Goal: Book appointment/travel/reservation

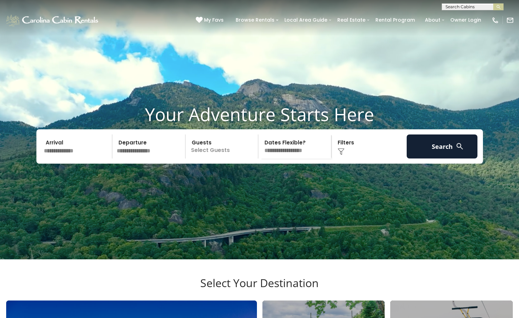
click at [83, 159] on input "text" at bounding box center [77, 147] width 71 height 24
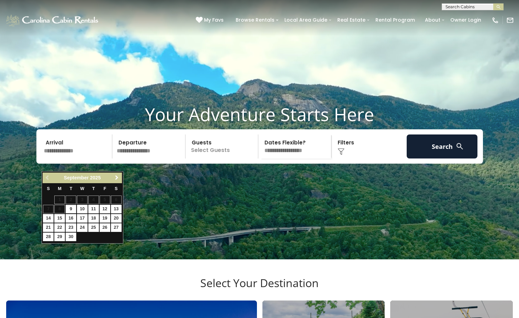
click at [113, 177] on link "Next" at bounding box center [117, 178] width 9 height 9
click at [107, 207] on link "10" at bounding box center [105, 209] width 11 height 9
type input "********"
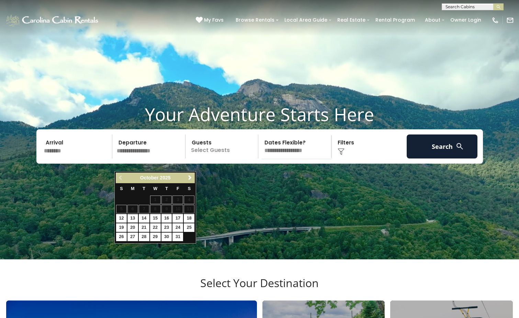
click at [131, 217] on link "13" at bounding box center [132, 218] width 11 height 9
type input "********"
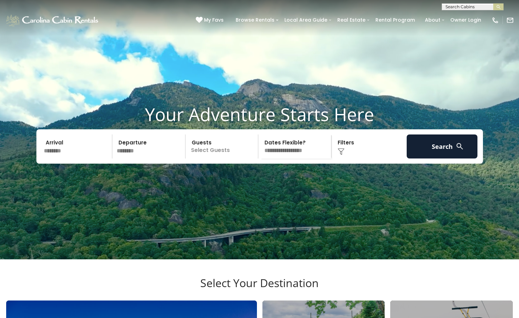
click at [208, 159] on p "Select Guests" at bounding box center [223, 147] width 71 height 24
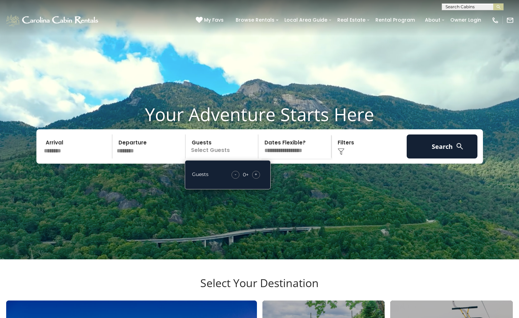
click at [261, 179] on div "- 0 + +" at bounding box center [245, 175] width 35 height 8
click at [260, 179] on div "- 0 + +" at bounding box center [245, 175] width 35 height 8
click at [259, 179] on div "+" at bounding box center [256, 175] width 8 height 8
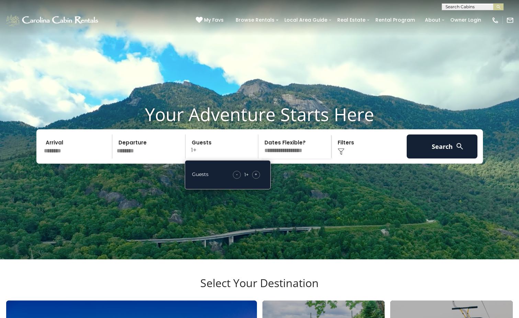
click at [259, 179] on div "+" at bounding box center [256, 175] width 8 height 8
click at [254, 178] on span "+" at bounding box center [255, 174] width 3 height 7
click at [258, 179] on div "+" at bounding box center [256, 175] width 8 height 8
click at [298, 174] on div "Your Adventure Starts Here Arrival ******** Departure ******** Guests 4+ Guests…" at bounding box center [259, 139] width 519 height 70
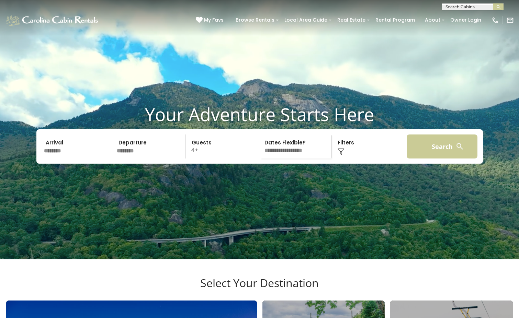
click at [464, 159] on button "Search" at bounding box center [442, 147] width 71 height 24
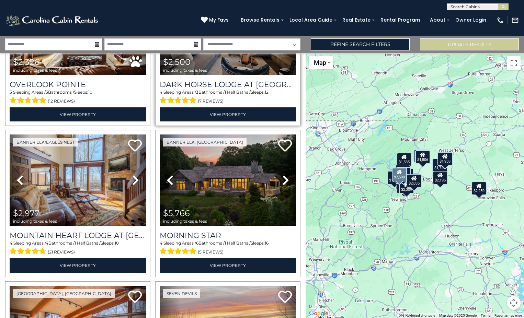
scroll to position [103, 0]
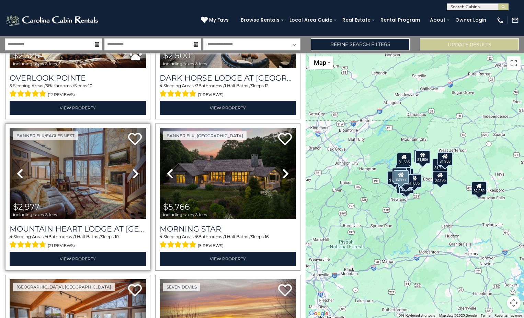
click at [133, 171] on icon at bounding box center [135, 173] width 7 height 11
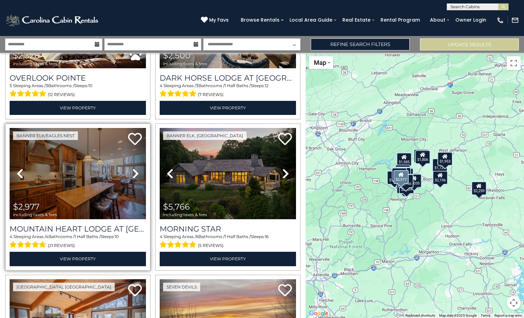
click at [133, 171] on icon at bounding box center [135, 173] width 7 height 11
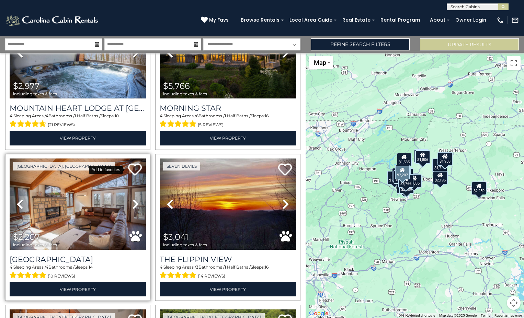
scroll to position [227, 0]
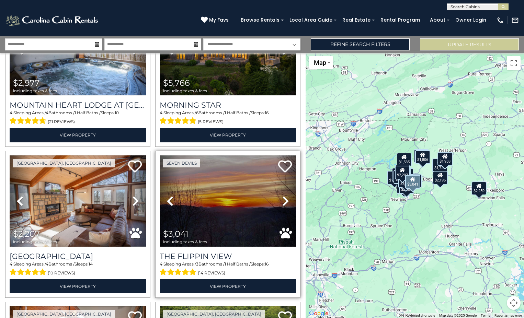
click at [282, 196] on icon at bounding box center [285, 201] width 7 height 11
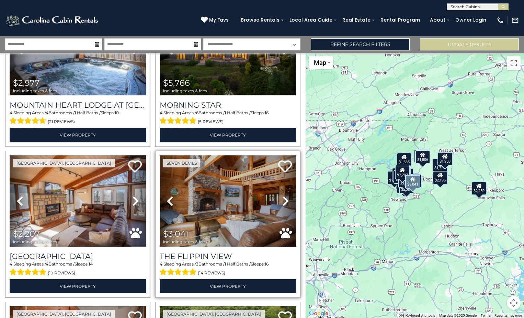
click at [282, 196] on icon at bounding box center [285, 201] width 7 height 11
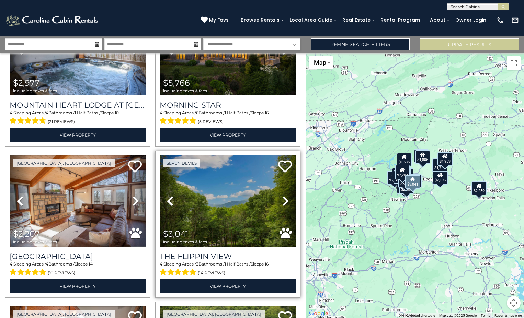
click at [282, 196] on icon at bounding box center [285, 201] width 7 height 11
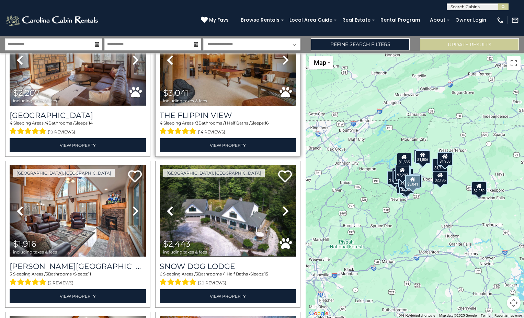
scroll to position [369, 0]
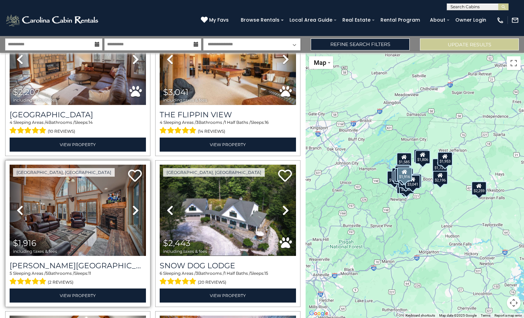
click at [134, 205] on icon at bounding box center [135, 210] width 7 height 11
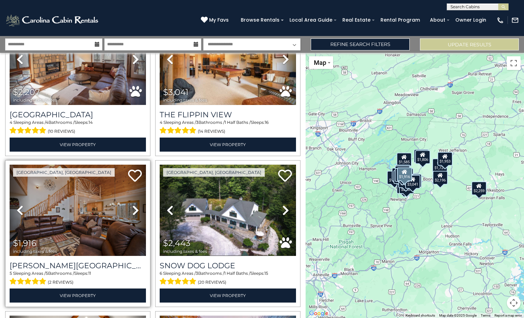
click at [134, 205] on icon at bounding box center [135, 210] width 7 height 11
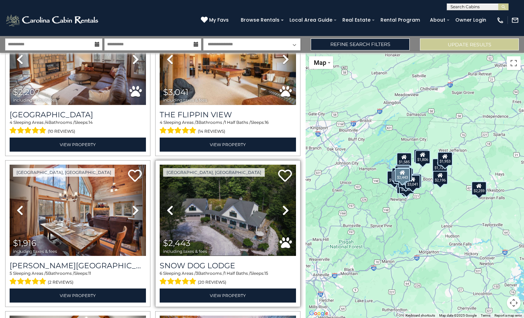
click at [282, 206] on icon at bounding box center [285, 210] width 7 height 11
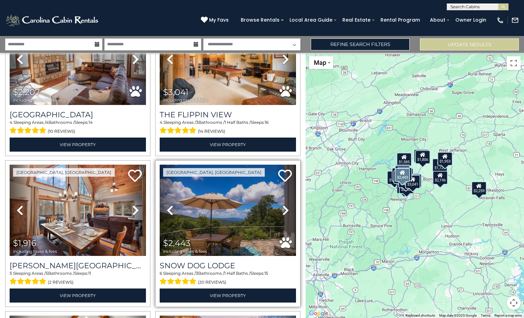
click at [282, 206] on icon at bounding box center [285, 210] width 7 height 11
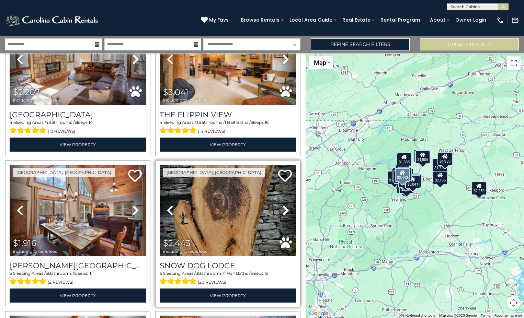
click at [282, 206] on icon at bounding box center [285, 210] width 7 height 11
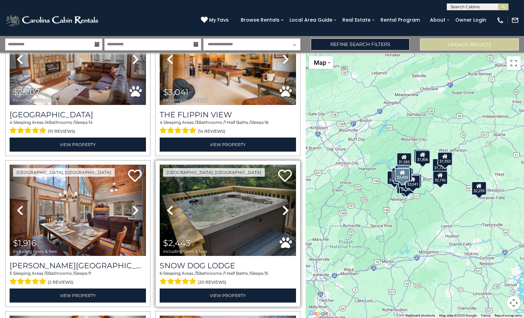
click at [282, 206] on icon at bounding box center [285, 210] width 7 height 11
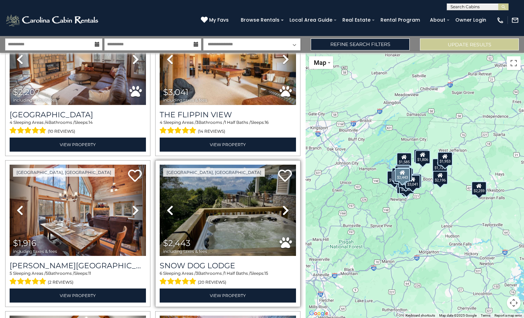
click at [282, 206] on icon at bounding box center [285, 210] width 7 height 11
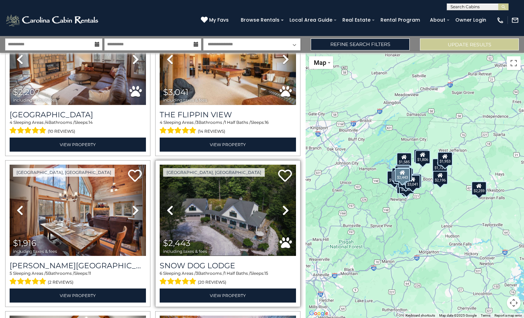
click at [282, 206] on icon at bounding box center [285, 210] width 7 height 11
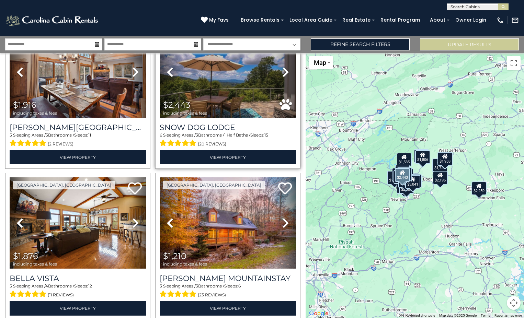
scroll to position [508, 0]
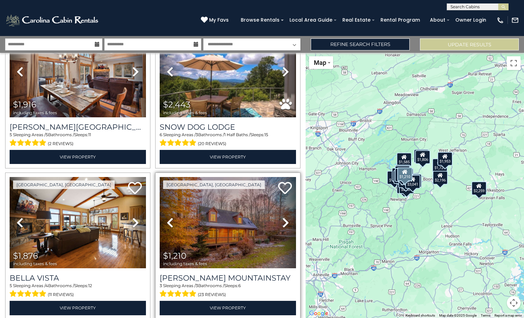
click at [282, 217] on icon at bounding box center [285, 222] width 7 height 11
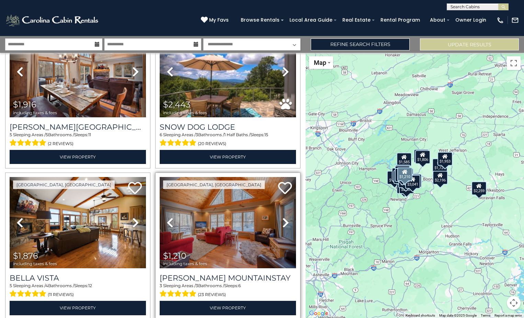
click at [282, 217] on icon at bounding box center [285, 222] width 7 height 11
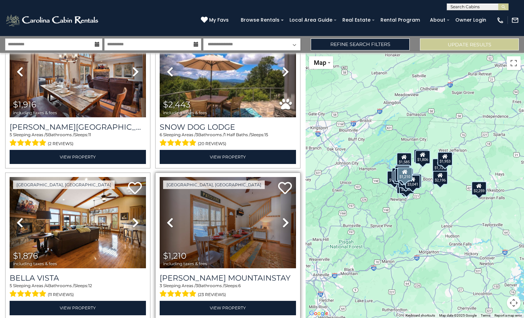
click at [282, 217] on icon at bounding box center [285, 222] width 7 height 11
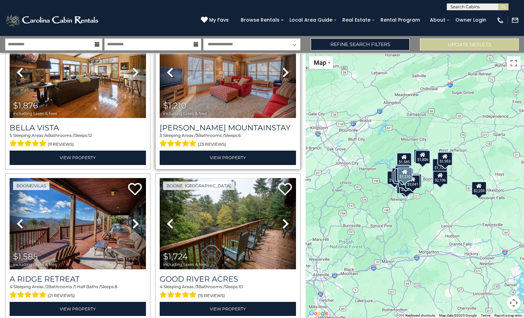
scroll to position [659, 0]
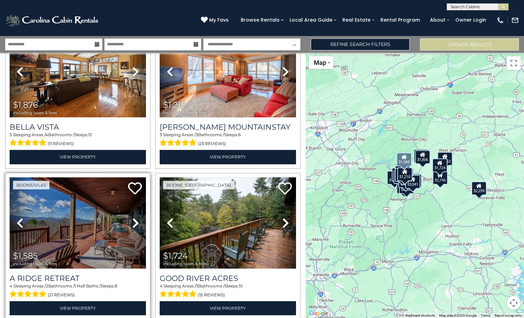
click at [139, 215] on link "Next" at bounding box center [136, 223] width 21 height 91
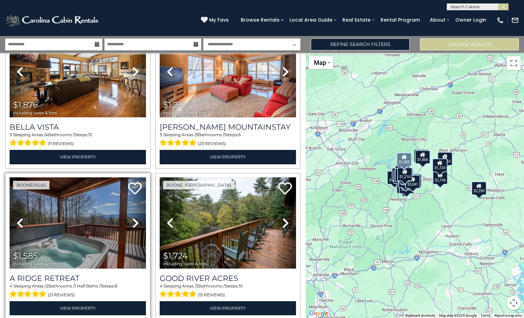
click at [132, 218] on icon at bounding box center [135, 223] width 7 height 11
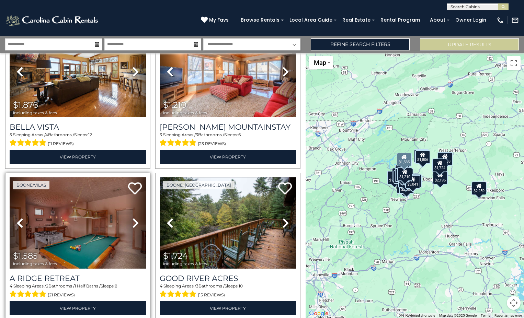
click at [132, 218] on icon at bounding box center [135, 223] width 7 height 11
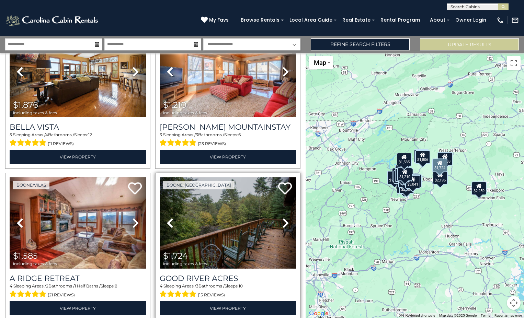
click at [282, 218] on icon at bounding box center [285, 223] width 7 height 11
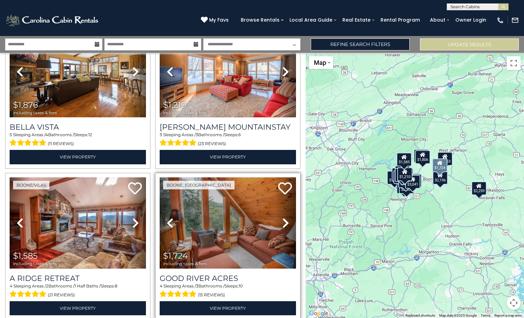
click at [282, 218] on icon at bounding box center [285, 223] width 7 height 11
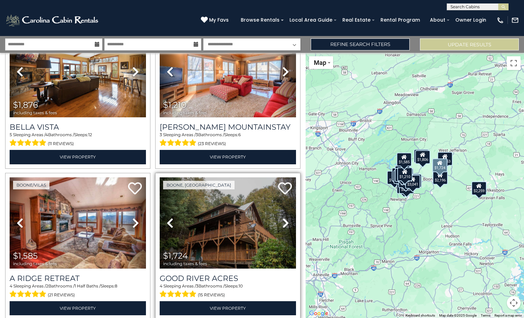
click at [282, 218] on icon at bounding box center [285, 223] width 7 height 11
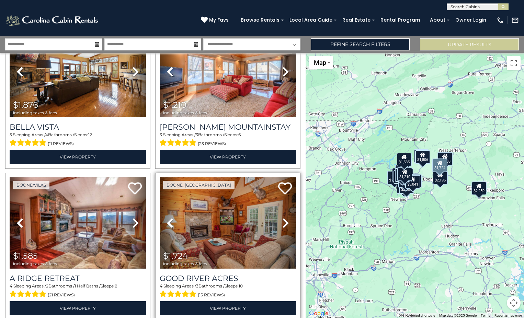
click at [282, 218] on icon at bounding box center [285, 223] width 7 height 11
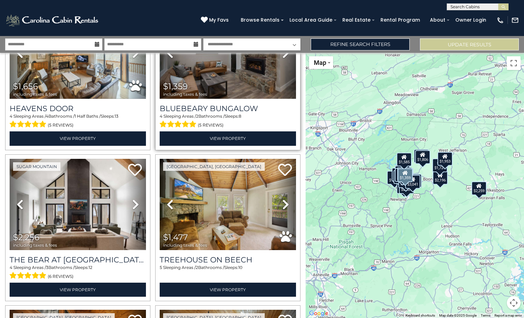
scroll to position [1132, 0]
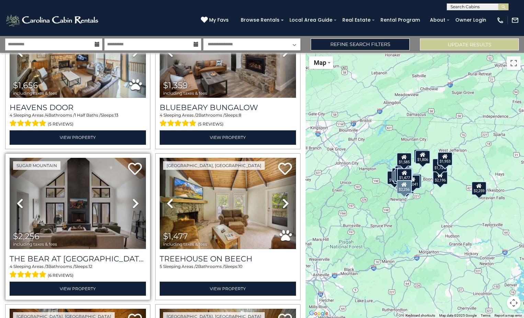
click at [136, 199] on link "Next" at bounding box center [136, 203] width 21 height 91
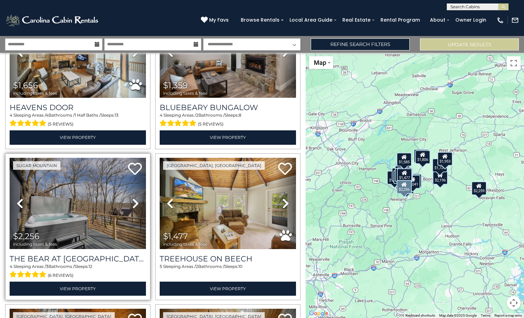
click at [136, 198] on icon at bounding box center [135, 203] width 7 height 11
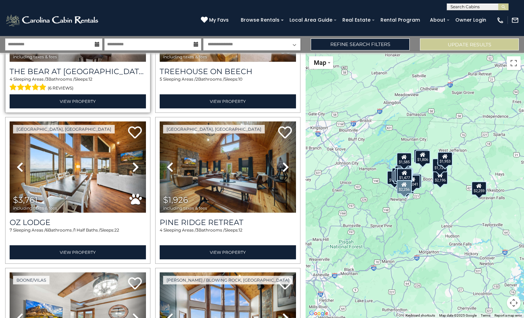
scroll to position [1322, 0]
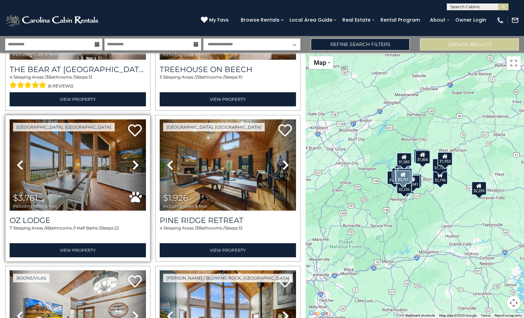
click at [134, 160] on icon at bounding box center [135, 165] width 7 height 11
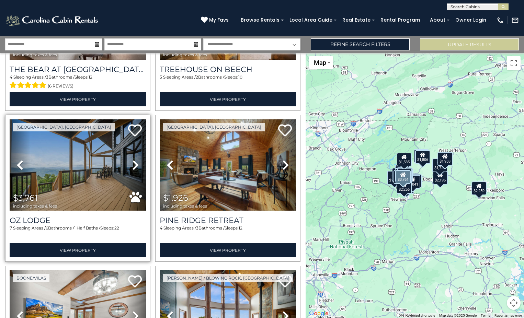
click at [134, 160] on icon at bounding box center [135, 165] width 7 height 11
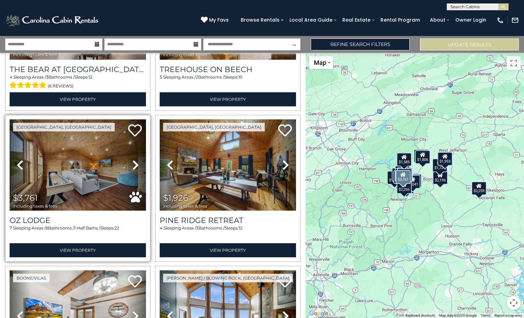
click at [134, 160] on icon at bounding box center [135, 165] width 7 height 11
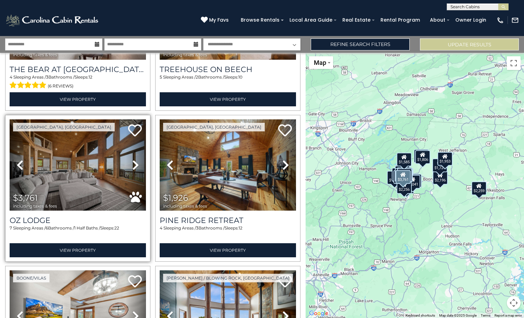
click at [134, 160] on icon at bounding box center [135, 165] width 7 height 11
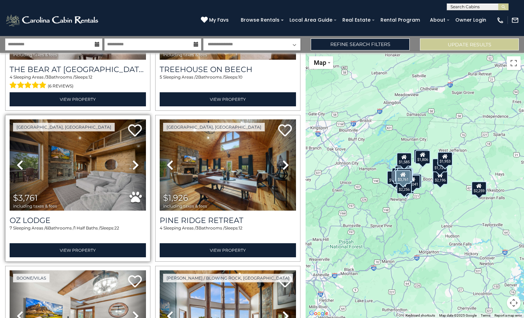
click at [134, 160] on icon at bounding box center [135, 165] width 7 height 11
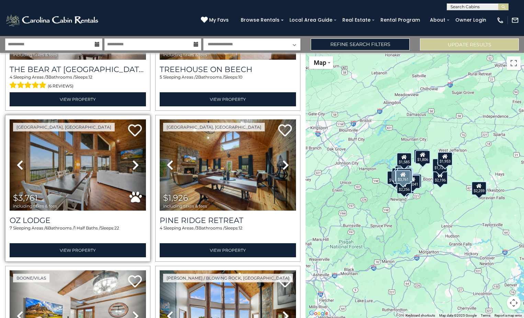
click at [134, 160] on icon at bounding box center [135, 165] width 7 height 11
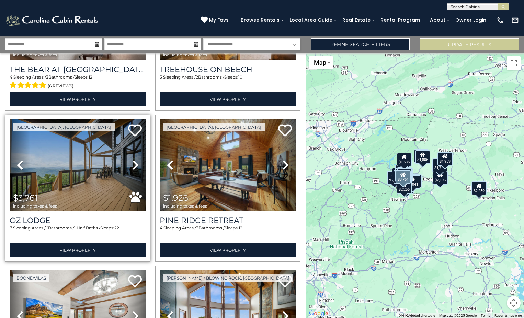
click at [72, 168] on img at bounding box center [78, 165] width 136 height 91
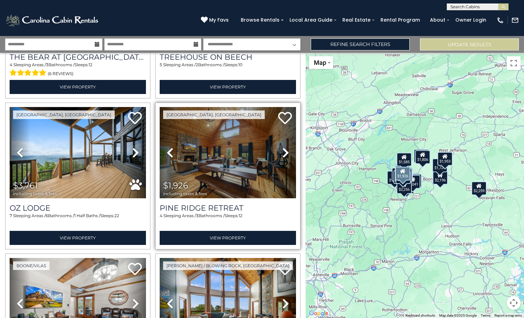
scroll to position [1335, 0]
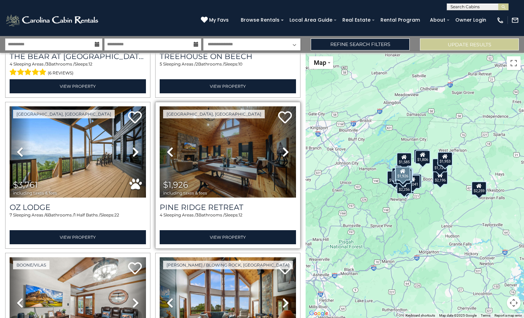
click at [282, 147] on icon at bounding box center [285, 152] width 7 height 11
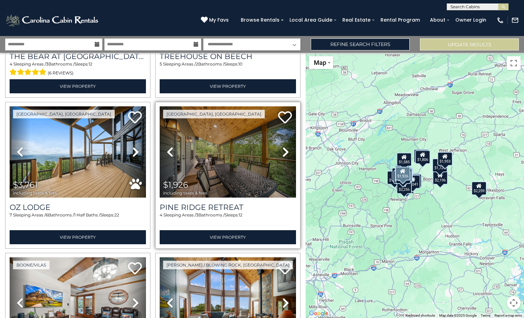
click at [282, 147] on icon at bounding box center [285, 152] width 7 height 11
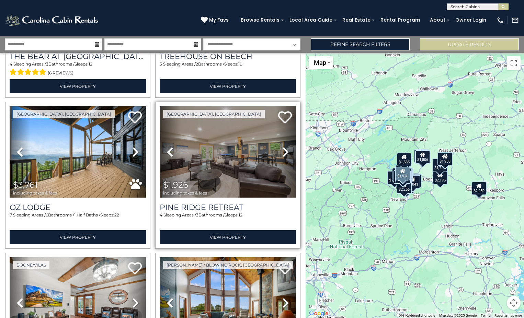
click at [282, 147] on icon at bounding box center [285, 152] width 7 height 11
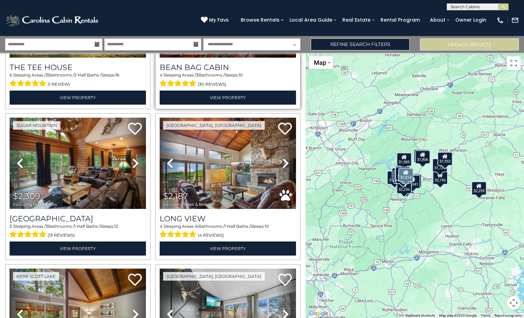
scroll to position [1788, 0]
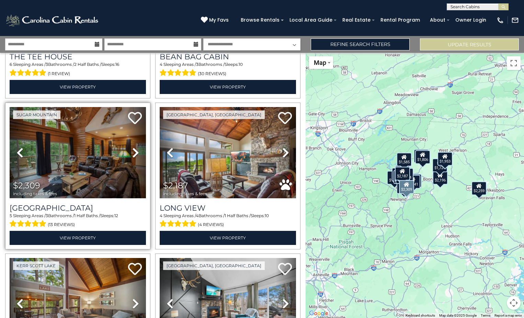
click at [136, 147] on icon at bounding box center [135, 152] width 7 height 11
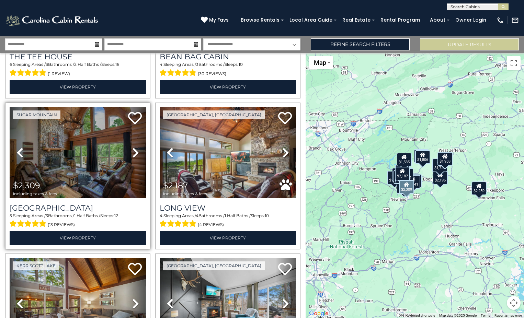
click at [136, 147] on icon at bounding box center [135, 152] width 7 height 11
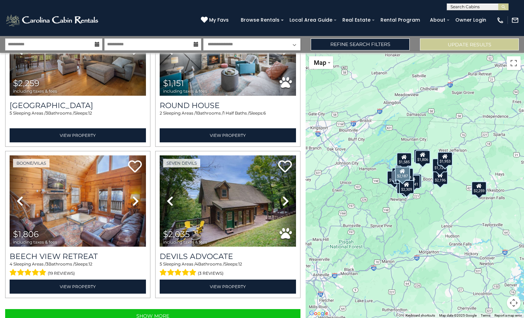
scroll to position [2041, 0]
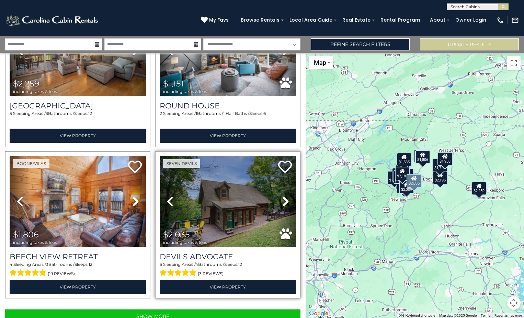
click at [282, 196] on icon at bounding box center [285, 201] width 7 height 11
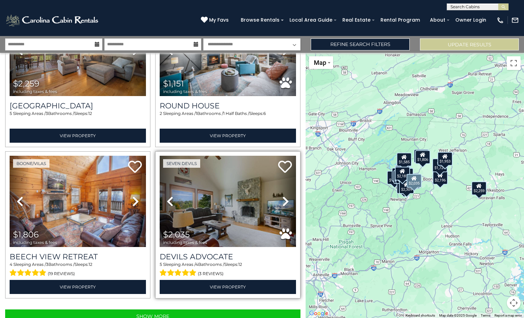
click at [282, 196] on icon at bounding box center [285, 201] width 7 height 11
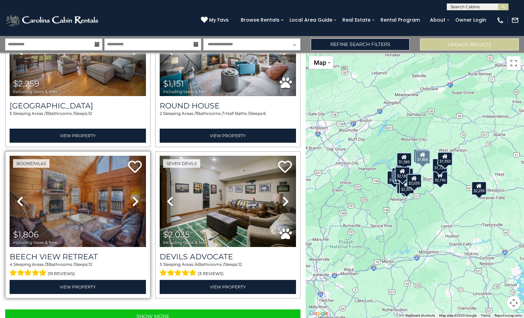
click at [132, 196] on icon at bounding box center [135, 201] width 7 height 11
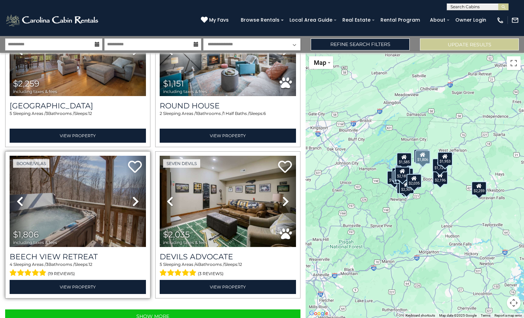
click at [132, 196] on icon at bounding box center [135, 201] width 7 height 11
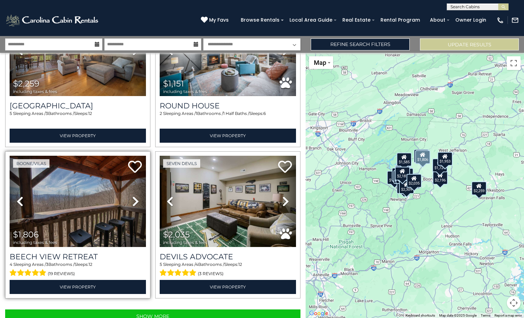
click at [132, 196] on icon at bounding box center [135, 201] width 7 height 11
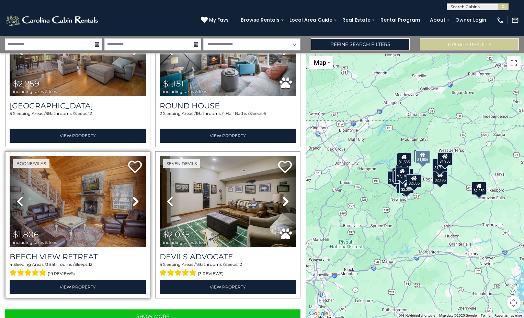
scroll to position [0, 0]
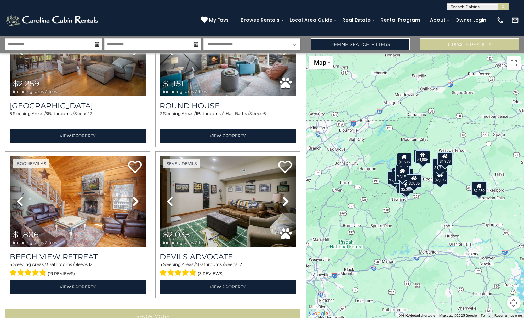
click at [155, 310] on button "Show More" at bounding box center [152, 317] width 295 height 14
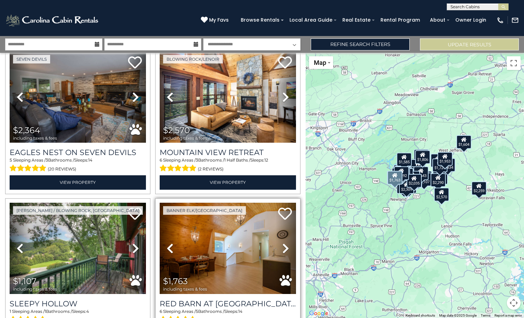
scroll to position [2601, 0]
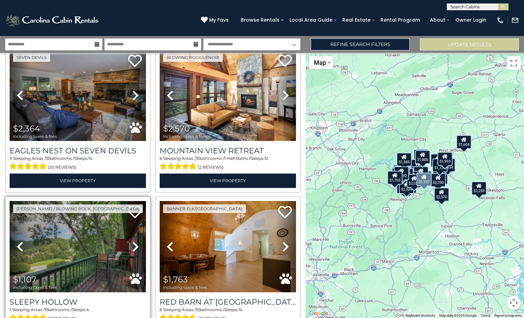
click at [139, 222] on link "Next" at bounding box center [136, 246] width 21 height 91
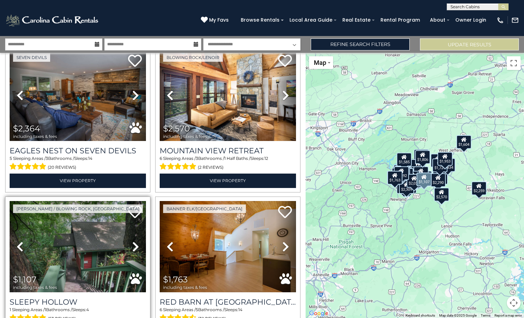
click at [136, 241] on icon at bounding box center [135, 246] width 7 height 11
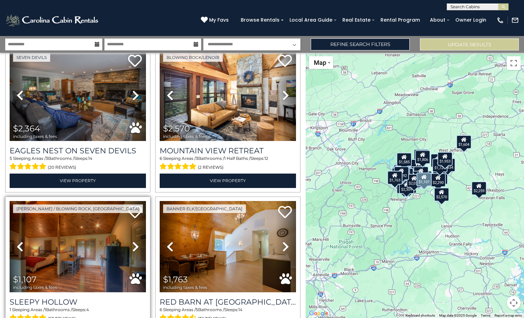
click at [136, 241] on icon at bounding box center [135, 246] width 7 height 11
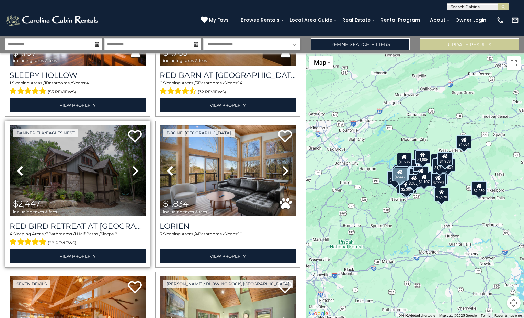
scroll to position [2828, 0]
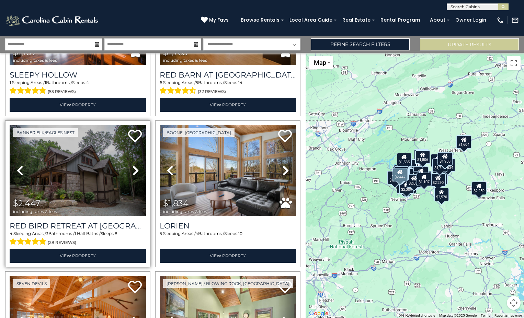
click at [139, 146] on link "Next" at bounding box center [136, 170] width 21 height 91
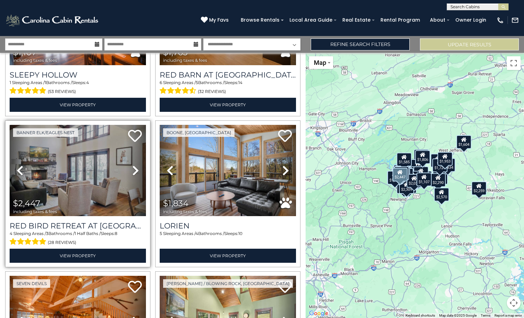
click at [135, 165] on icon at bounding box center [135, 170] width 7 height 11
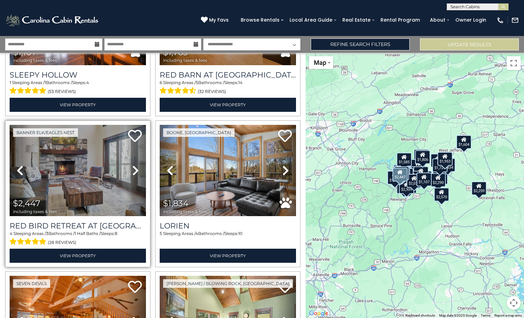
click at [135, 165] on icon at bounding box center [135, 170] width 7 height 11
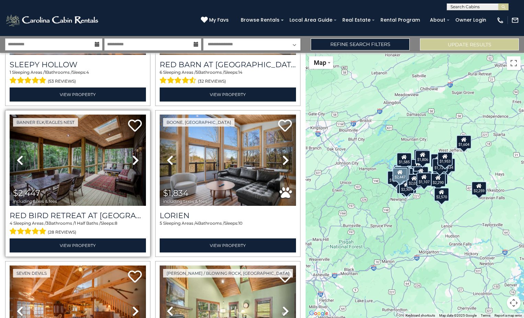
scroll to position [2837, 0]
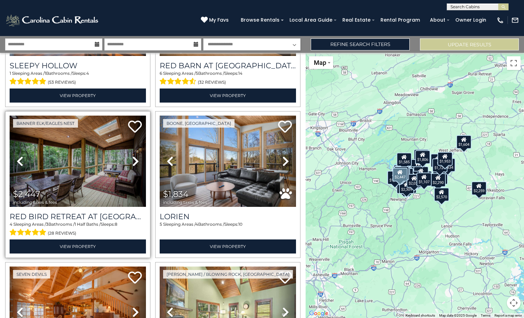
click at [128, 128] on link "Next" at bounding box center [136, 161] width 21 height 91
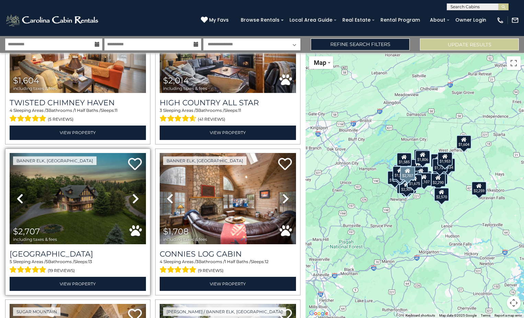
scroll to position [3557, 0]
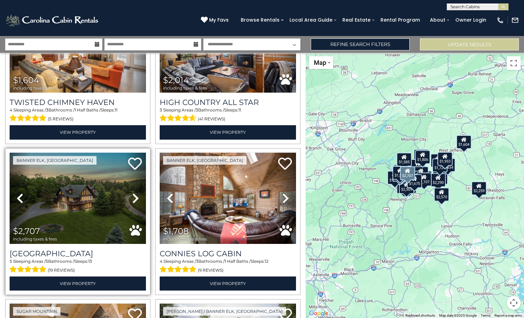
click at [133, 193] on icon at bounding box center [135, 198] width 7 height 11
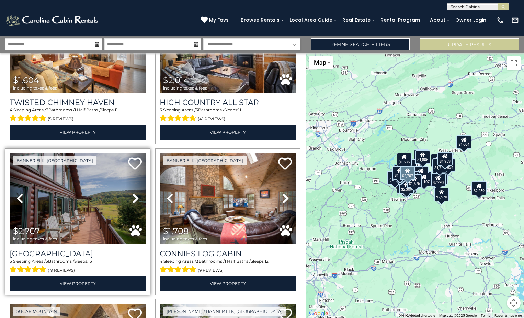
click at [133, 193] on icon at bounding box center [135, 198] width 7 height 11
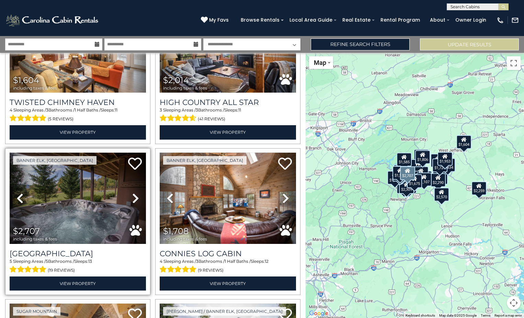
click at [133, 193] on icon at bounding box center [135, 198] width 7 height 11
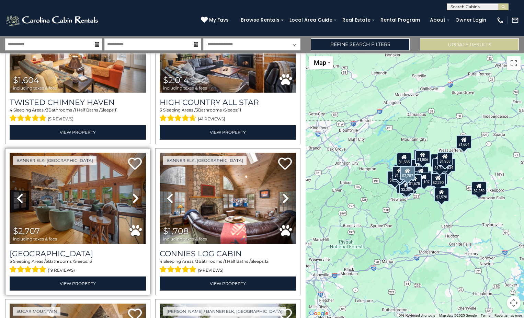
click at [133, 193] on icon at bounding box center [135, 198] width 7 height 11
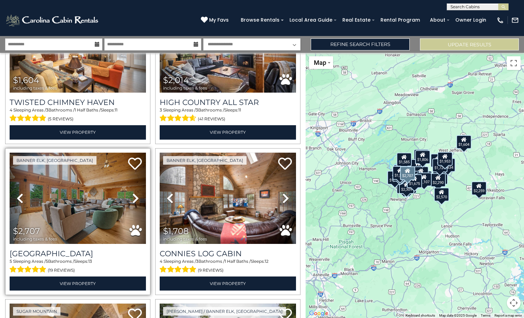
click at [133, 193] on icon at bounding box center [135, 198] width 7 height 11
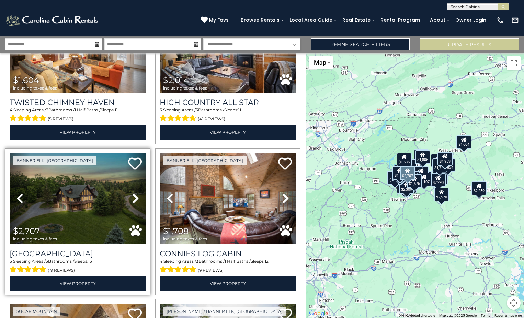
click at [133, 193] on icon at bounding box center [135, 198] width 7 height 11
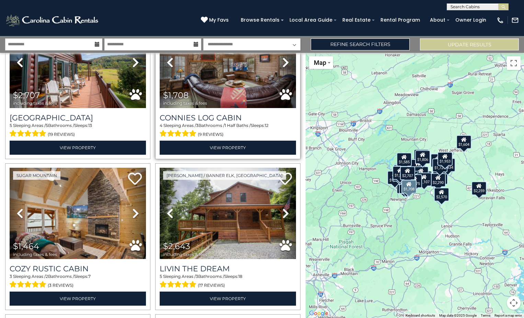
scroll to position [3714, 0]
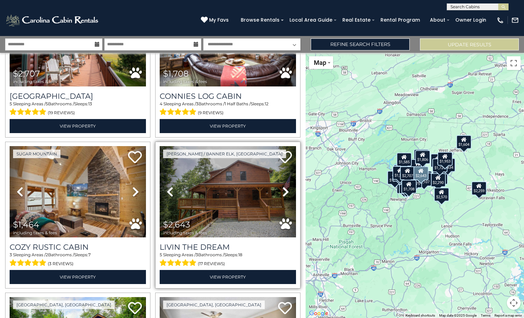
click at [282, 186] on icon at bounding box center [285, 191] width 7 height 11
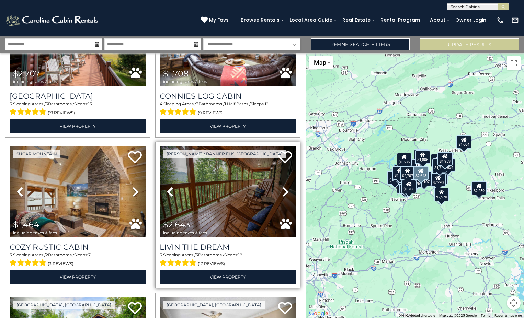
click at [282, 186] on icon at bounding box center [285, 191] width 7 height 11
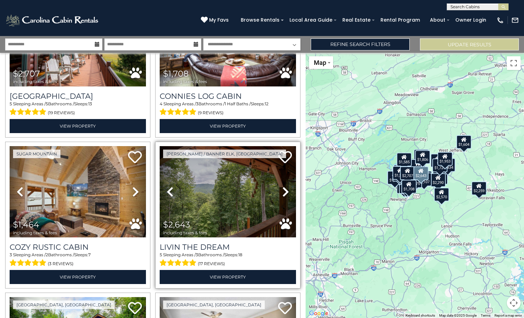
click at [282, 186] on icon at bounding box center [285, 191] width 7 height 11
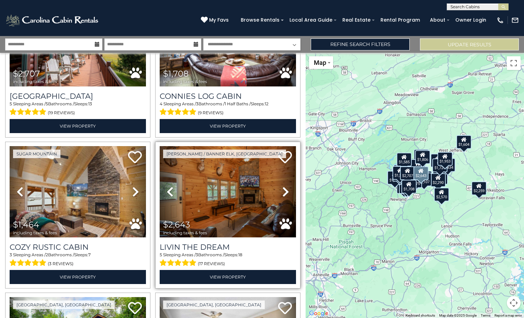
click at [282, 186] on icon at bounding box center [285, 191] width 7 height 11
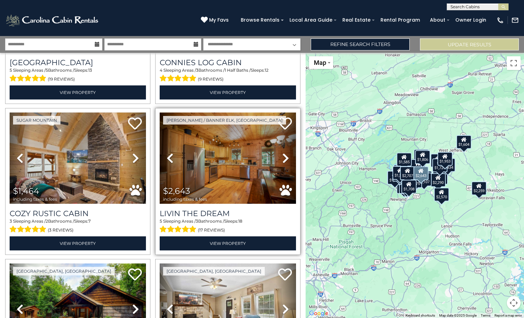
scroll to position [3771, 0]
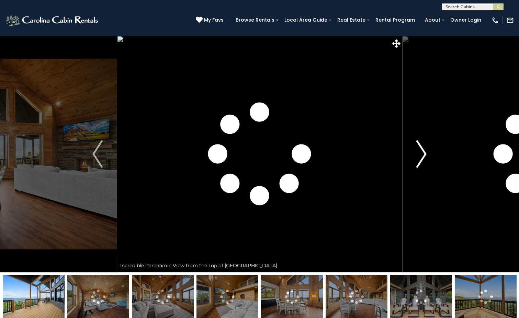
click at [424, 157] on img "Next" at bounding box center [421, 153] width 10 height 27
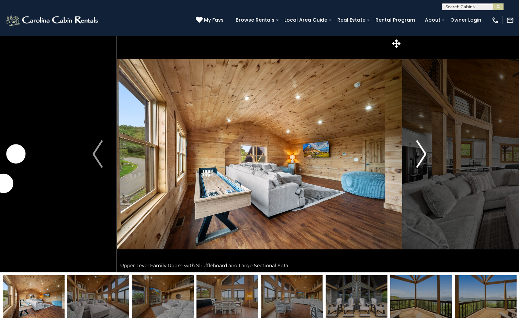
click at [423, 155] on img "Next" at bounding box center [421, 153] width 10 height 27
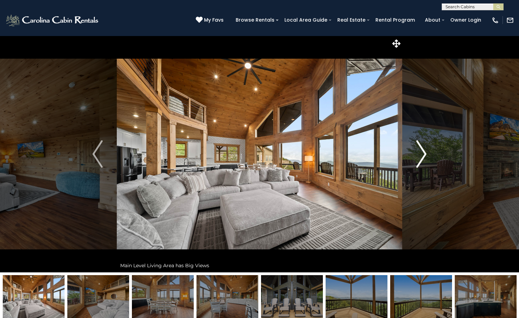
click at [421, 152] on img "Next" at bounding box center [421, 153] width 10 height 27
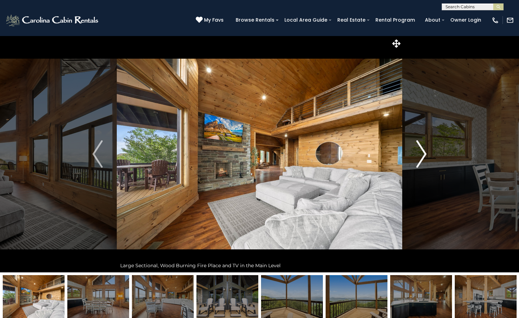
click at [421, 152] on img "Next" at bounding box center [421, 153] width 10 height 27
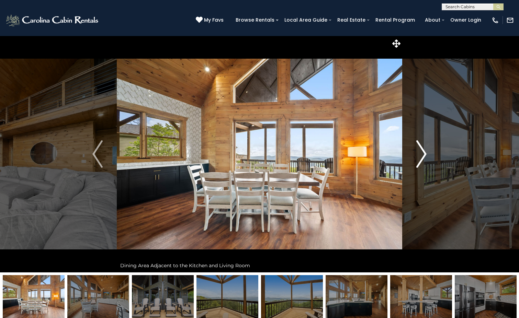
click at [421, 152] on img "Next" at bounding box center [421, 153] width 10 height 27
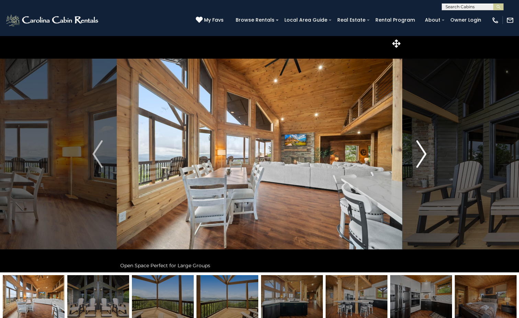
click at [421, 152] on img "Next" at bounding box center [421, 153] width 10 height 27
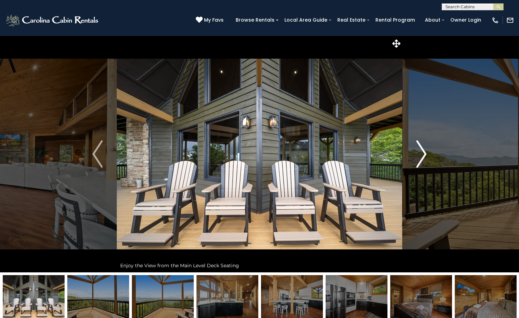
click at [421, 152] on img "Next" at bounding box center [421, 153] width 10 height 27
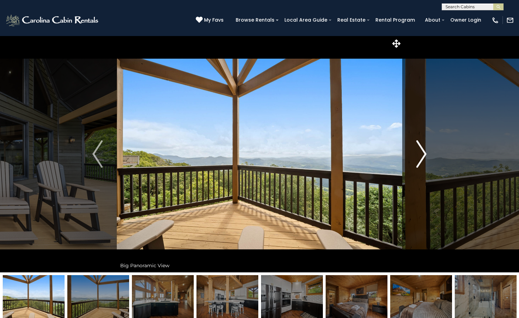
click at [421, 152] on img "Next" at bounding box center [421, 153] width 10 height 27
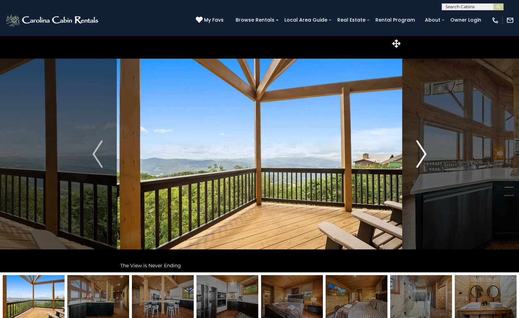
click at [421, 152] on img "Next" at bounding box center [421, 153] width 10 height 27
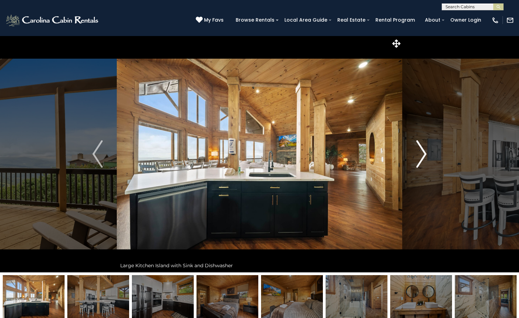
click at [421, 153] on img "Next" at bounding box center [421, 153] width 10 height 27
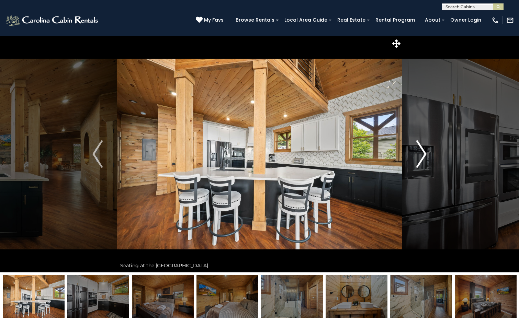
click at [421, 153] on img "Next" at bounding box center [421, 153] width 10 height 27
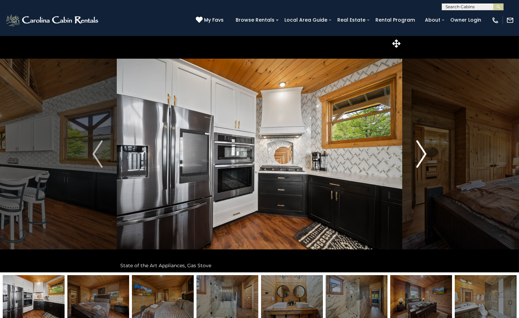
click at [421, 153] on img "Next" at bounding box center [421, 153] width 10 height 27
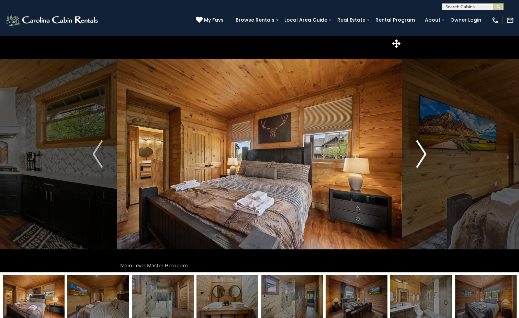
click at [421, 153] on img "Next" at bounding box center [421, 153] width 10 height 27
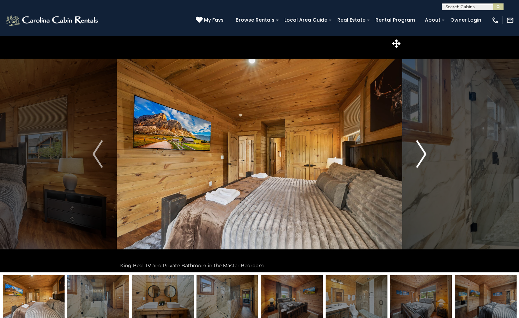
click at [421, 153] on img "Next" at bounding box center [421, 153] width 10 height 27
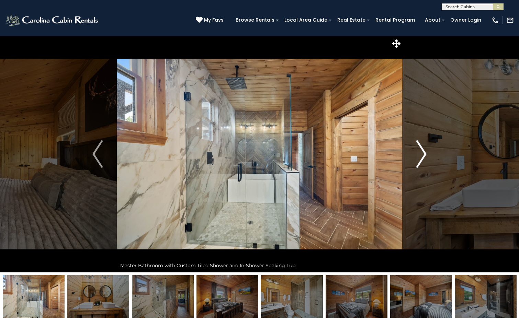
click at [421, 153] on img "Next" at bounding box center [421, 153] width 10 height 27
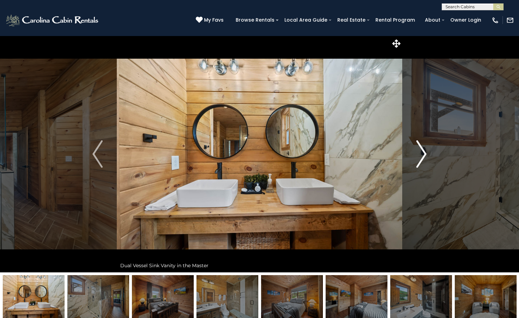
click at [421, 153] on img "Next" at bounding box center [421, 153] width 10 height 27
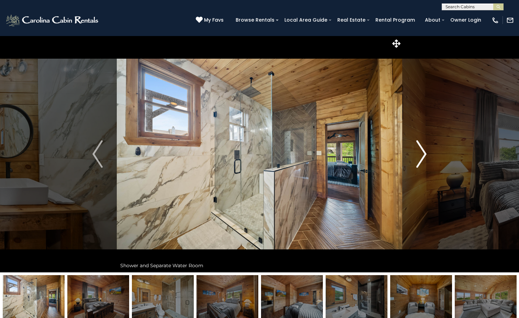
click at [421, 153] on img "Next" at bounding box center [421, 153] width 10 height 27
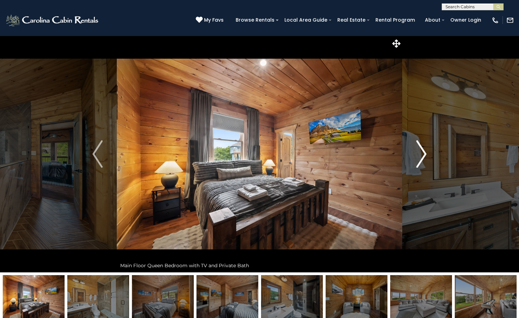
click at [421, 153] on img "Next" at bounding box center [421, 153] width 10 height 27
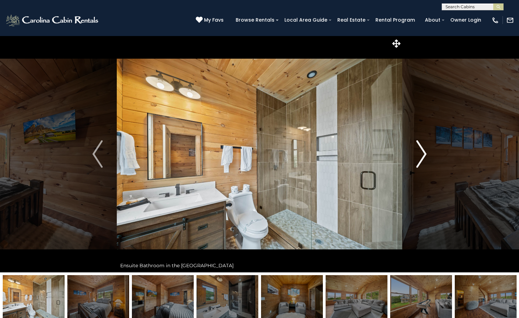
click at [421, 153] on img "Next" at bounding box center [421, 153] width 10 height 27
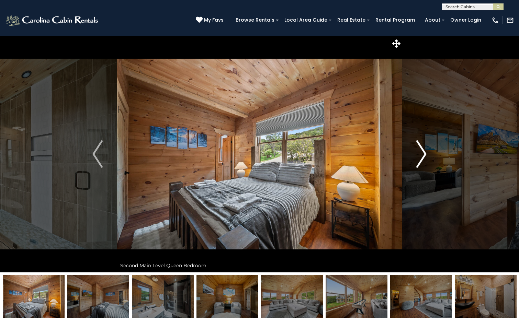
click at [421, 153] on img "Next" at bounding box center [421, 153] width 10 height 27
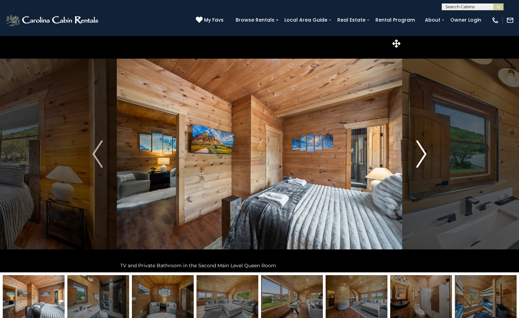
click at [421, 153] on img "Next" at bounding box center [421, 153] width 10 height 27
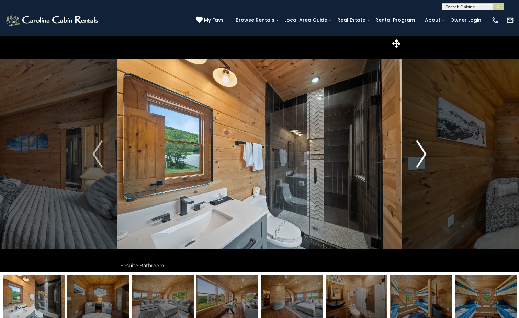
click at [421, 153] on img "Next" at bounding box center [421, 153] width 10 height 27
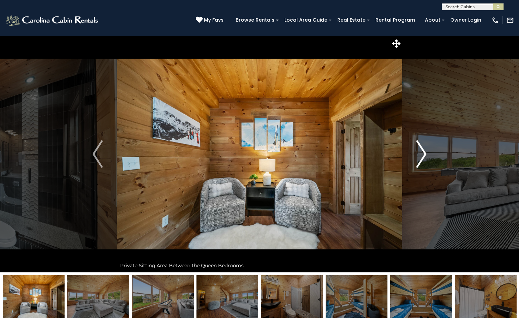
click at [421, 153] on img "Next" at bounding box center [421, 153] width 10 height 27
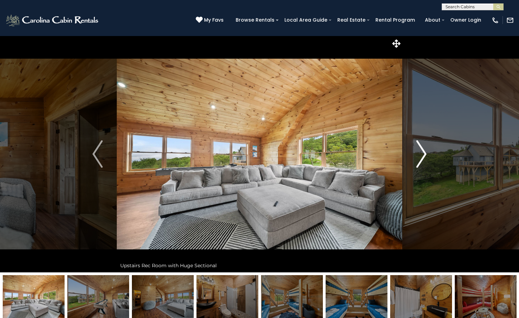
click at [421, 153] on img "Next" at bounding box center [421, 153] width 10 height 27
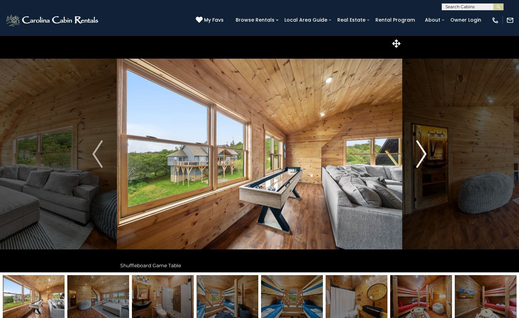
click at [421, 153] on img "Next" at bounding box center [421, 153] width 10 height 27
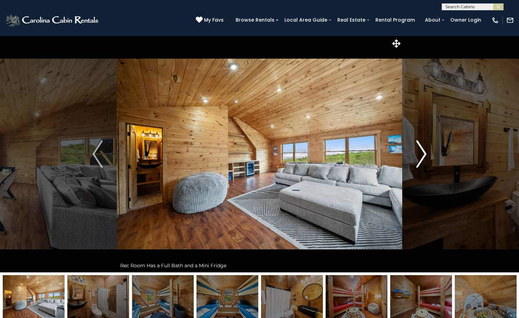
click at [421, 153] on img "Next" at bounding box center [421, 153] width 10 height 27
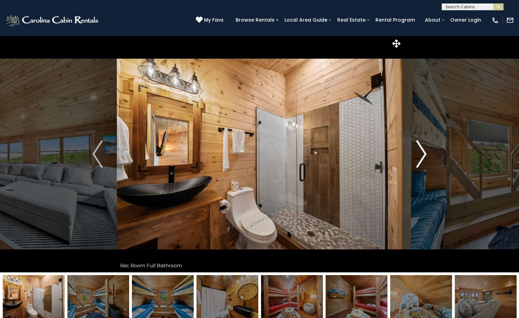
click at [421, 153] on img "Next" at bounding box center [421, 153] width 10 height 27
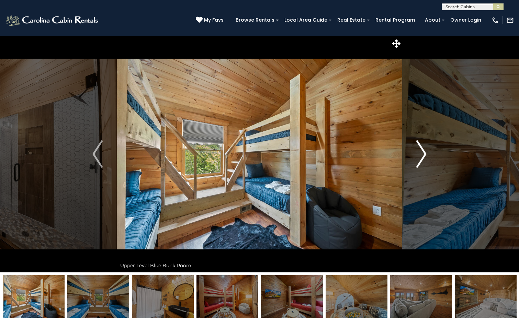
click at [421, 153] on img "Next" at bounding box center [421, 153] width 10 height 27
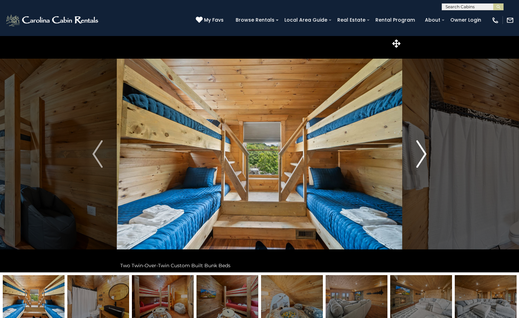
click at [421, 153] on img "Next" at bounding box center [421, 153] width 10 height 27
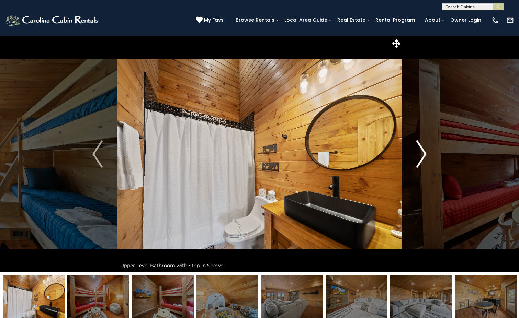
click at [421, 153] on img "Next" at bounding box center [421, 153] width 10 height 27
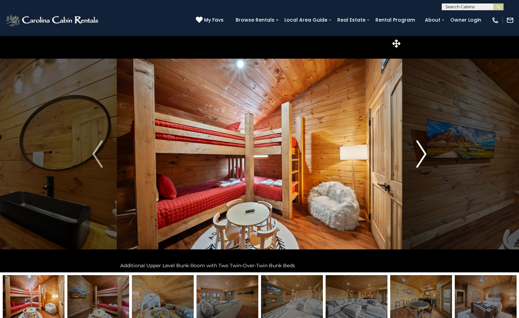
click at [421, 153] on img "Next" at bounding box center [421, 153] width 10 height 27
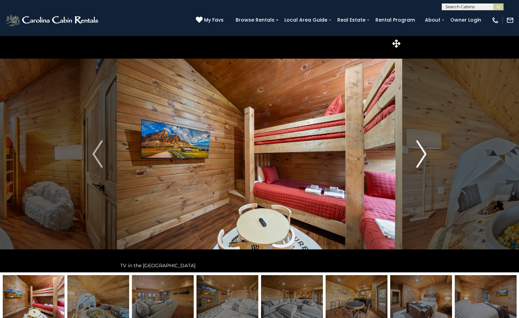
click at [421, 153] on img "Next" at bounding box center [421, 153] width 10 height 27
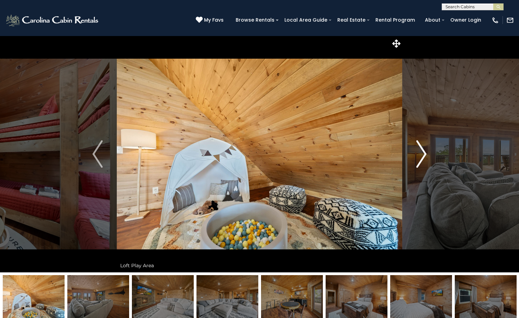
click at [420, 152] on img "Next" at bounding box center [421, 153] width 10 height 27
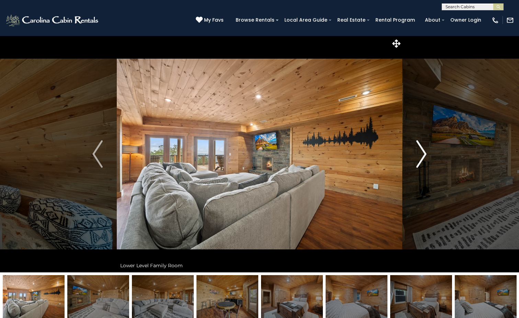
click at [420, 152] on img "Next" at bounding box center [421, 153] width 10 height 27
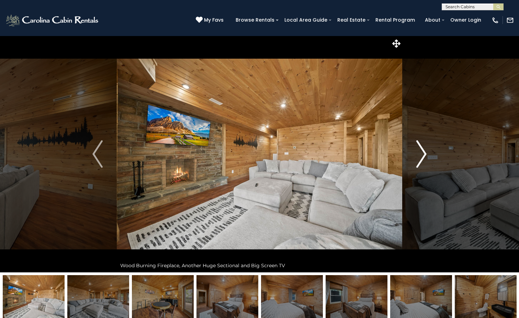
click at [420, 152] on img "Next" at bounding box center [421, 153] width 10 height 27
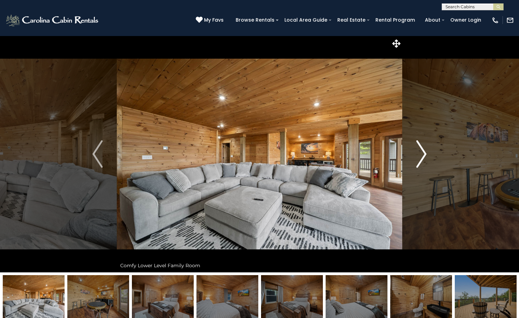
click at [420, 152] on img "Next" at bounding box center [421, 153] width 10 height 27
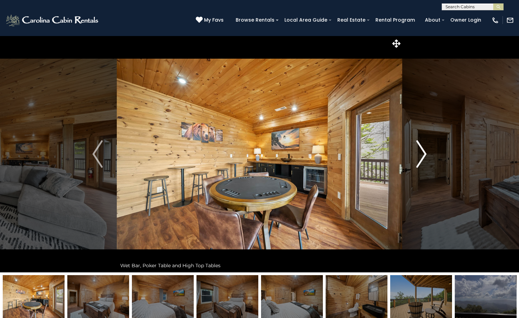
click at [420, 152] on img "Next" at bounding box center [421, 153] width 10 height 27
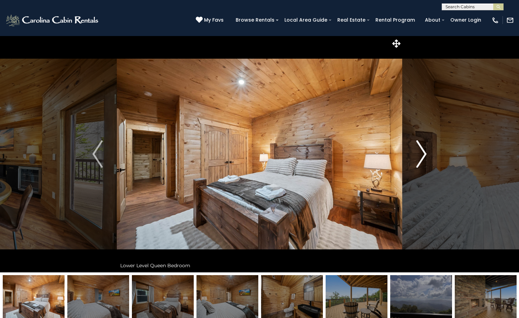
click at [421, 152] on img "Next" at bounding box center [421, 153] width 10 height 27
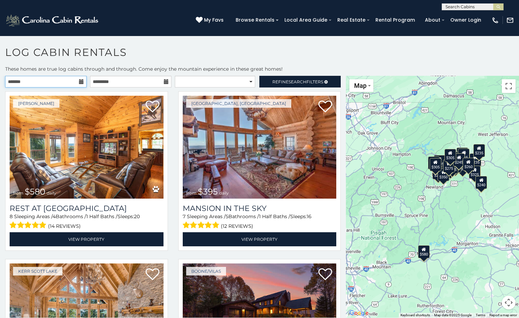
click at [46, 83] on input "text" at bounding box center [45, 82] width 81 height 12
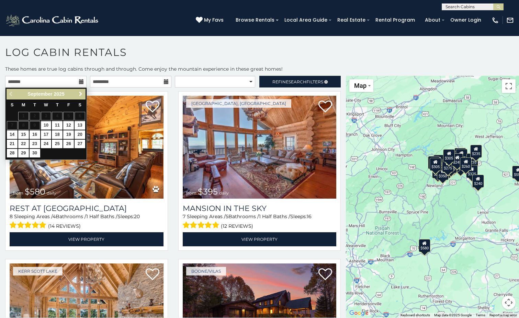
click at [79, 94] on span "Next" at bounding box center [80, 93] width 5 height 5
click at [71, 124] on link "10" at bounding box center [68, 125] width 11 height 9
type input "**********"
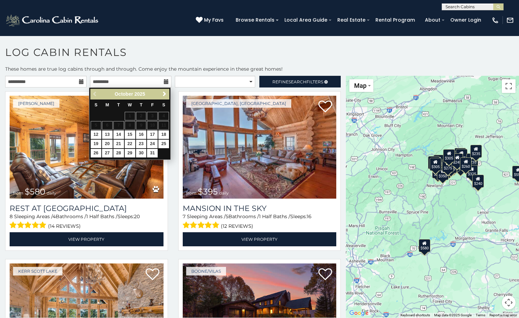
click at [106, 132] on link "13" at bounding box center [107, 135] width 11 height 9
type input "**********"
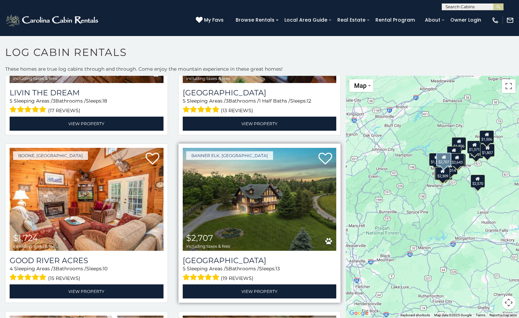
scroll to position [284, 0]
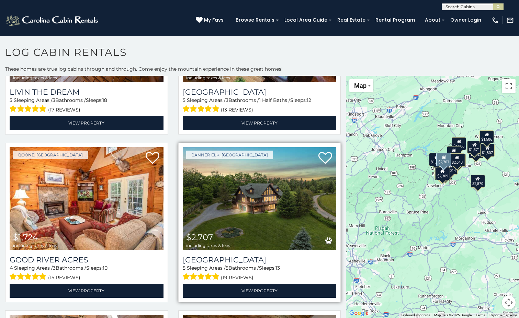
click at [299, 210] on img at bounding box center [260, 198] width 154 height 103
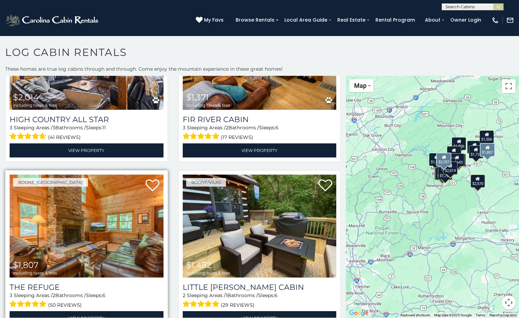
scroll to position [1097, 0]
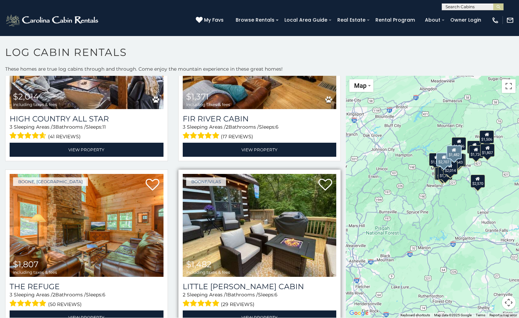
click at [268, 209] on img at bounding box center [260, 225] width 154 height 103
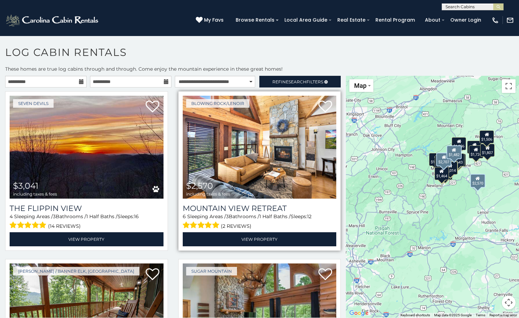
scroll to position [0, 0]
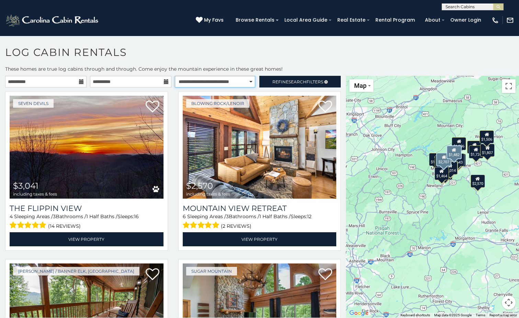
select select "*****"
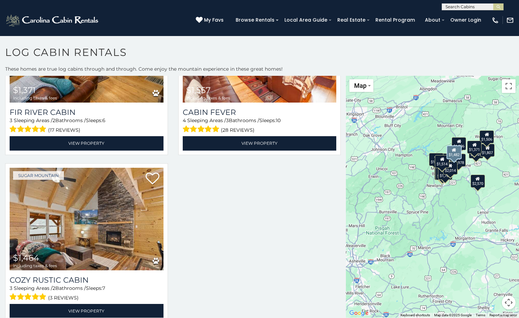
scroll to position [1439, 0]
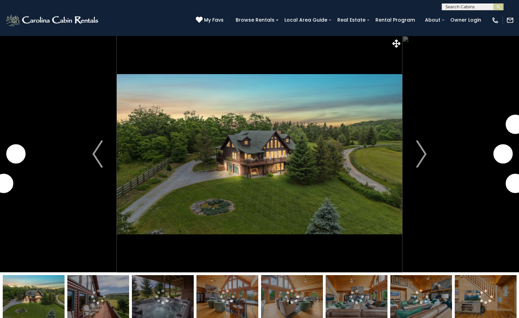
click at [417, 155] on img "Next" at bounding box center [421, 153] width 10 height 27
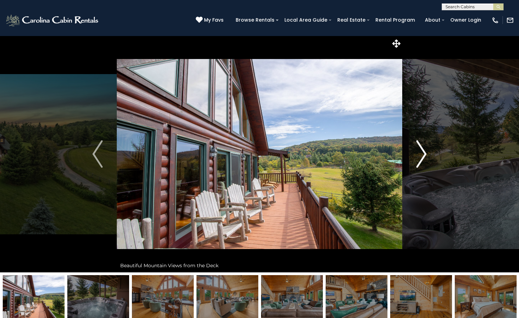
click at [423, 155] on img "Next" at bounding box center [421, 153] width 10 height 27
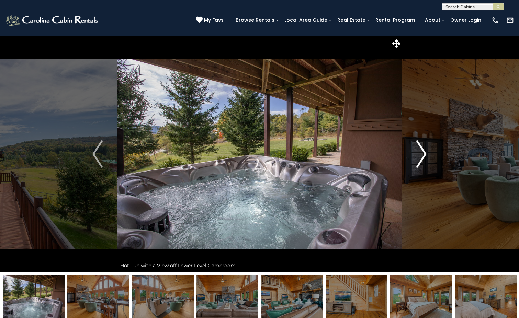
click at [424, 156] on img "Next" at bounding box center [421, 153] width 10 height 27
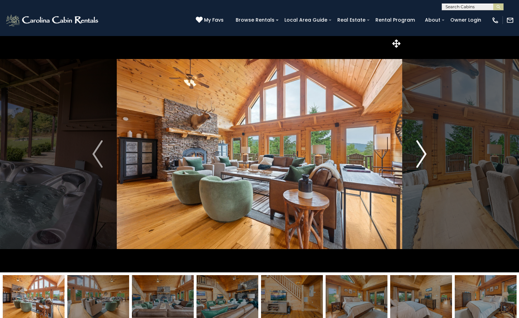
click at [423, 156] on img "Next" at bounding box center [421, 153] width 10 height 27
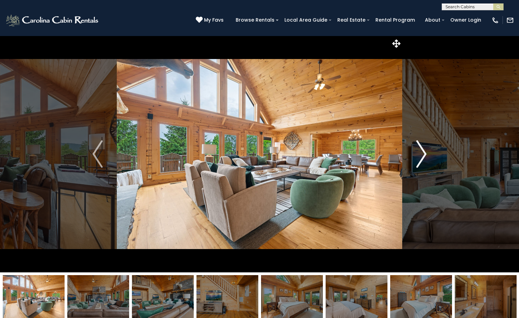
click at [423, 156] on img "Next" at bounding box center [421, 153] width 10 height 27
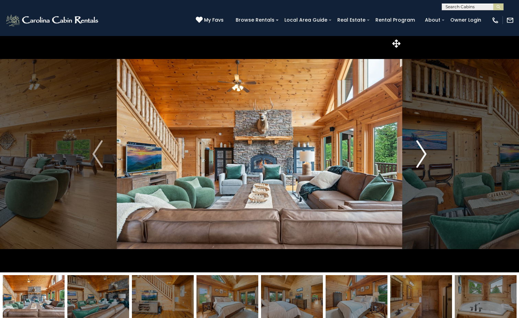
click at [423, 156] on img "Next" at bounding box center [421, 153] width 10 height 27
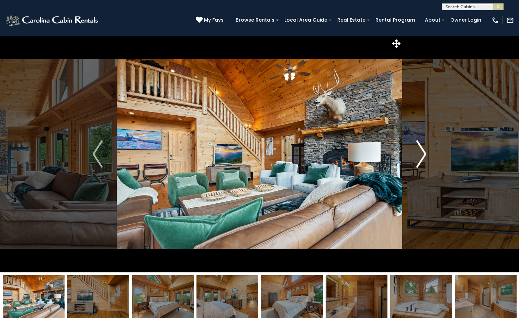
click at [423, 156] on img "Next" at bounding box center [421, 153] width 10 height 27
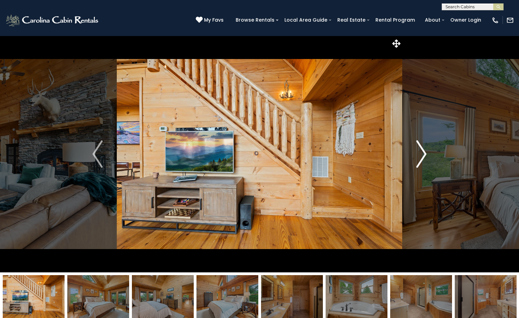
click at [423, 156] on img "Next" at bounding box center [421, 153] width 10 height 27
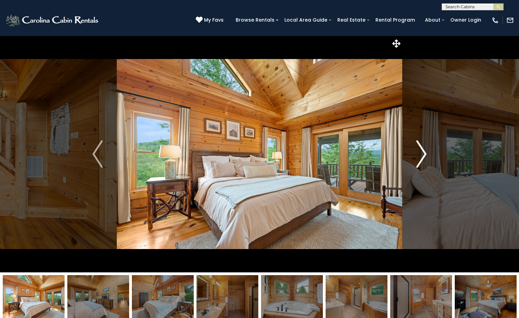
click at [423, 156] on img "Next" at bounding box center [421, 153] width 10 height 27
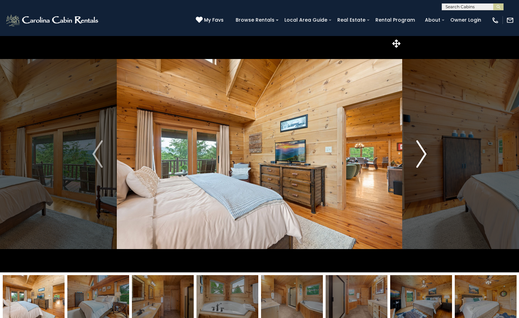
click at [423, 156] on img "Next" at bounding box center [421, 153] width 10 height 27
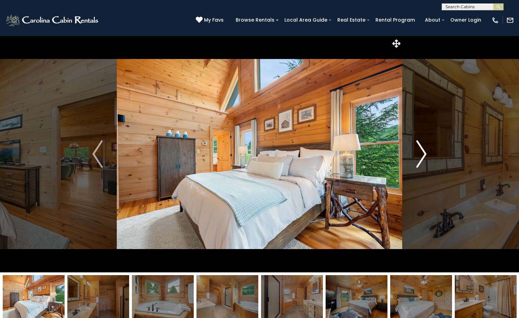
click at [423, 156] on img "Next" at bounding box center [421, 153] width 10 height 27
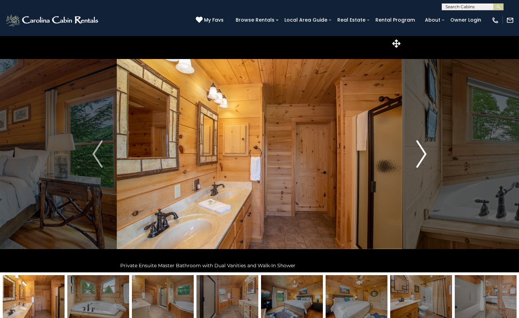
click at [423, 156] on img "Next" at bounding box center [421, 153] width 10 height 27
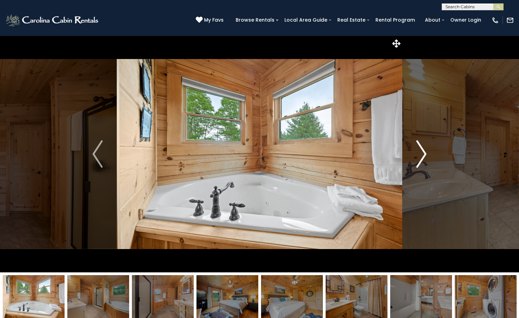
click at [423, 156] on img "Next" at bounding box center [421, 153] width 10 height 27
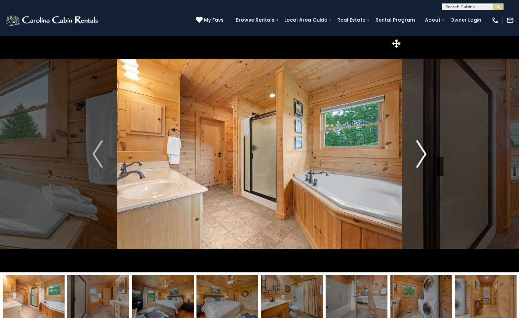
click at [423, 156] on img "Next" at bounding box center [421, 153] width 10 height 27
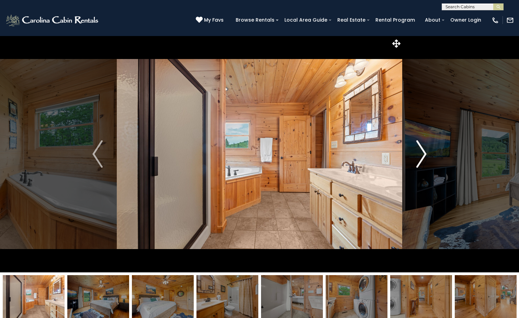
click at [423, 156] on img "Next" at bounding box center [421, 153] width 10 height 27
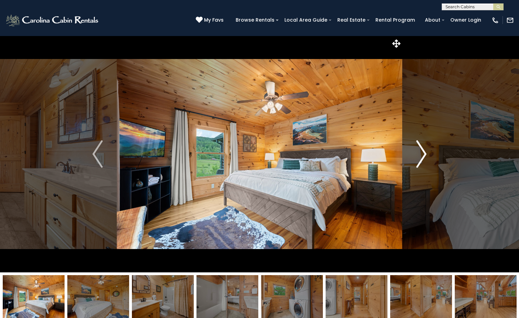
click at [423, 156] on img "Next" at bounding box center [421, 153] width 10 height 27
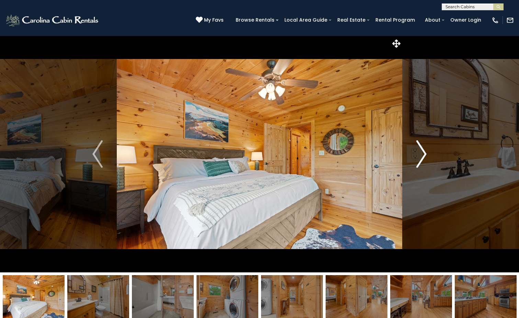
click at [423, 156] on img "Next" at bounding box center [421, 153] width 10 height 27
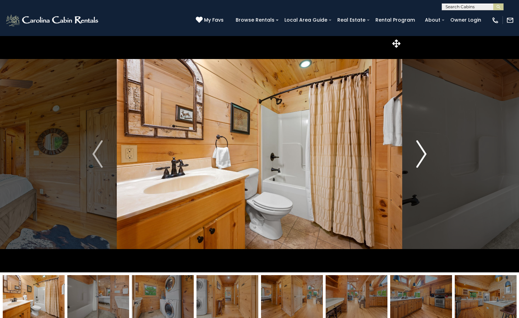
click at [423, 156] on img "Next" at bounding box center [421, 153] width 10 height 27
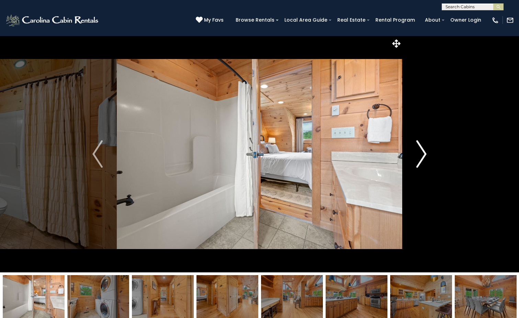
click at [423, 156] on img "Next" at bounding box center [421, 153] width 10 height 27
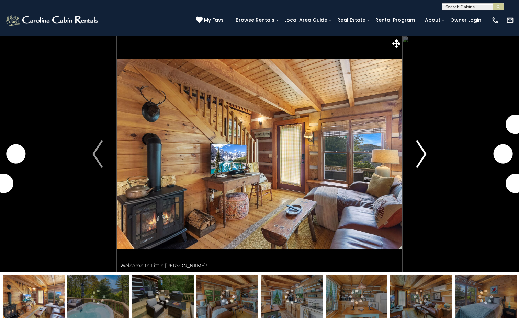
click at [421, 154] on img "Next" at bounding box center [421, 153] width 10 height 27
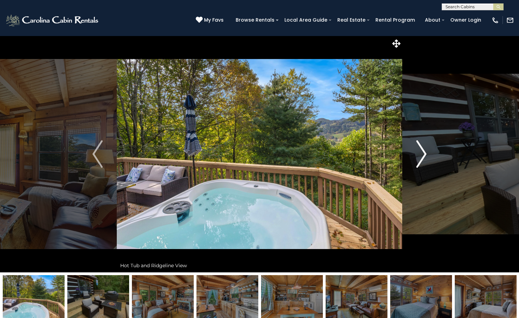
click at [422, 157] on img "Next" at bounding box center [421, 153] width 10 height 27
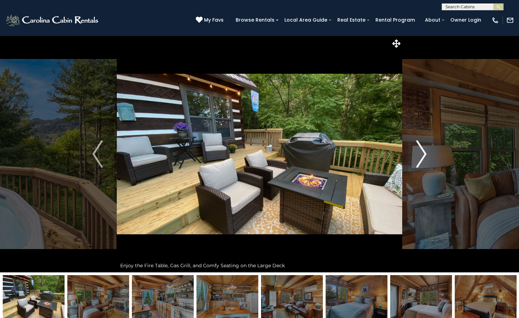
click at [422, 157] on img "Next" at bounding box center [421, 153] width 10 height 27
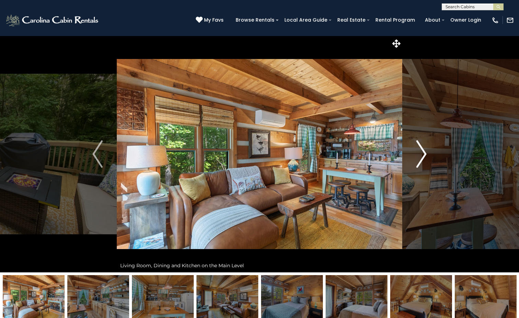
click at [422, 157] on img "Next" at bounding box center [421, 153] width 10 height 27
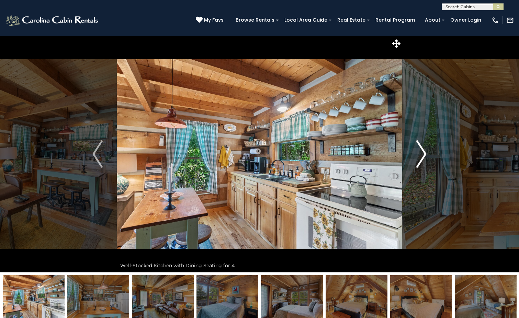
click at [422, 157] on img "Next" at bounding box center [421, 153] width 10 height 27
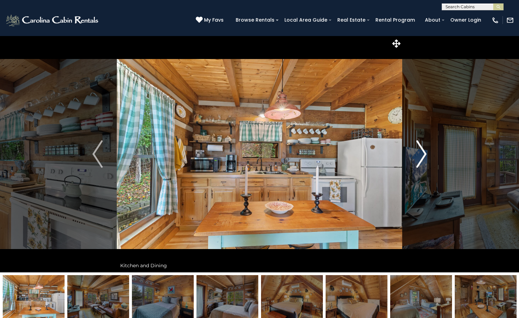
click at [422, 157] on img "Next" at bounding box center [421, 153] width 10 height 27
